Goal: Find specific page/section: Find specific page/section

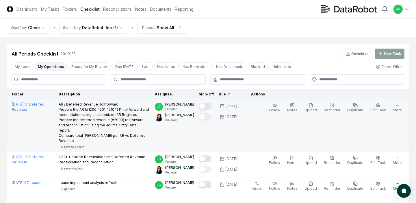
click at [211, 106] on button "Mark complete" at bounding box center [205, 105] width 13 height 7
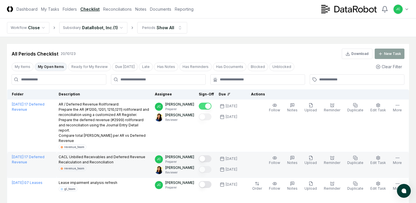
click at [211, 155] on button "Mark complete" at bounding box center [205, 158] width 13 height 7
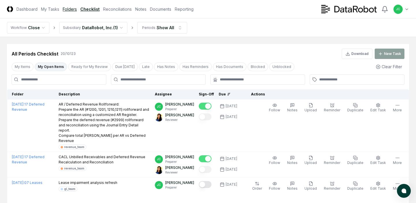
click at [72, 10] on link "Folders" at bounding box center [70, 9] width 14 height 6
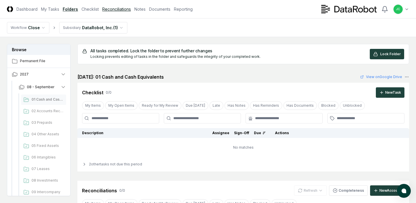
click at [120, 10] on link "Reconciliations" at bounding box center [116, 9] width 29 height 6
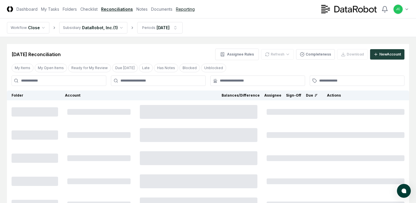
click at [178, 10] on link "Reporting" at bounding box center [185, 9] width 19 height 6
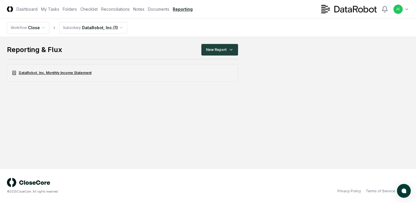
click at [81, 75] on link "DataRobot, Inc. Monthly Income Statement" at bounding box center [122, 72] width 231 height 17
